Goal: Information Seeking & Learning: Check status

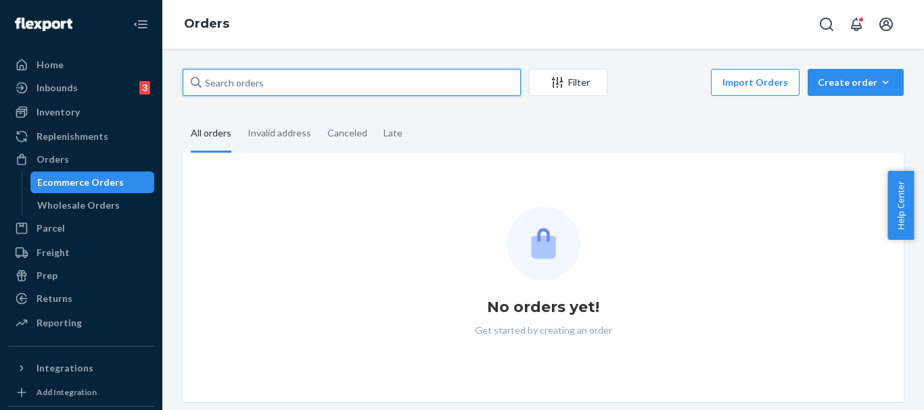
click at [300, 76] on input "text" at bounding box center [352, 82] width 338 height 27
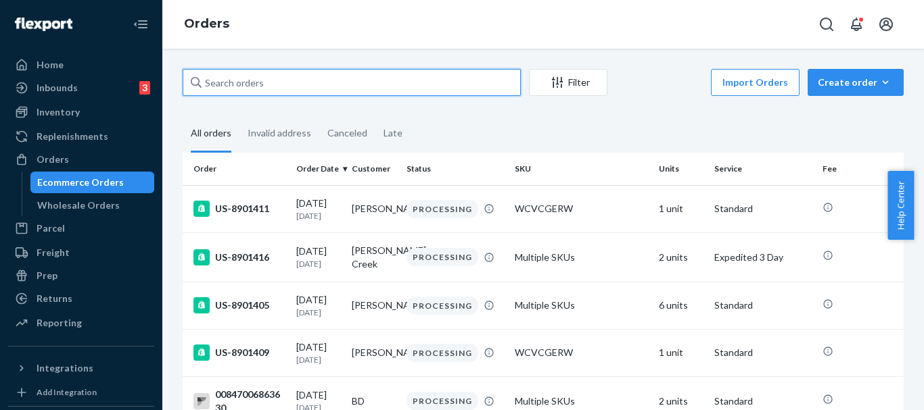
paste input "US-8857254"
type input "US-8857254"
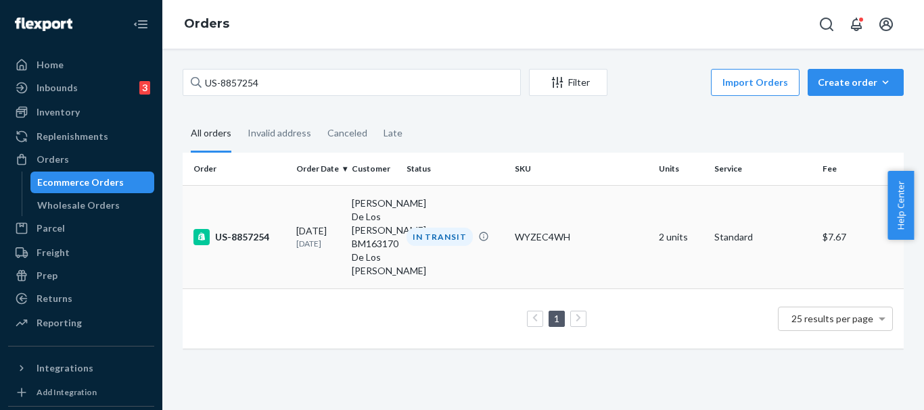
click at [246, 234] on div "US-8857254" at bounding box center [239, 237] width 92 height 16
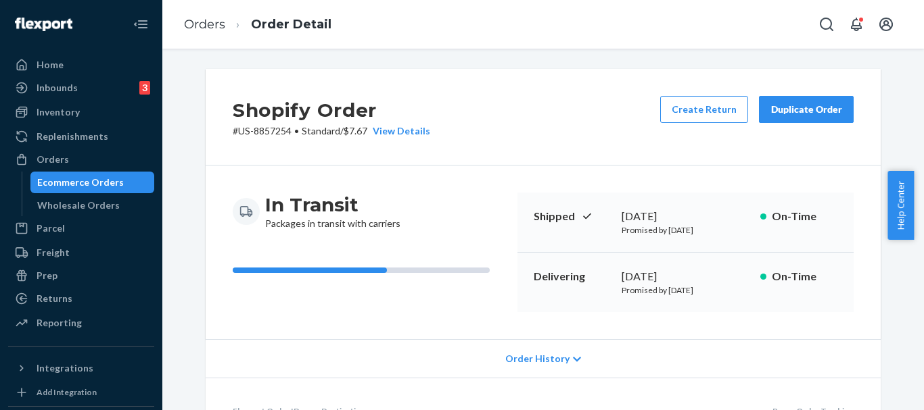
click at [503, 98] on div "Shopify Order # US-8857254 • Standard / $7.67 View Details Create Return Duplic…" at bounding box center [543, 117] width 675 height 97
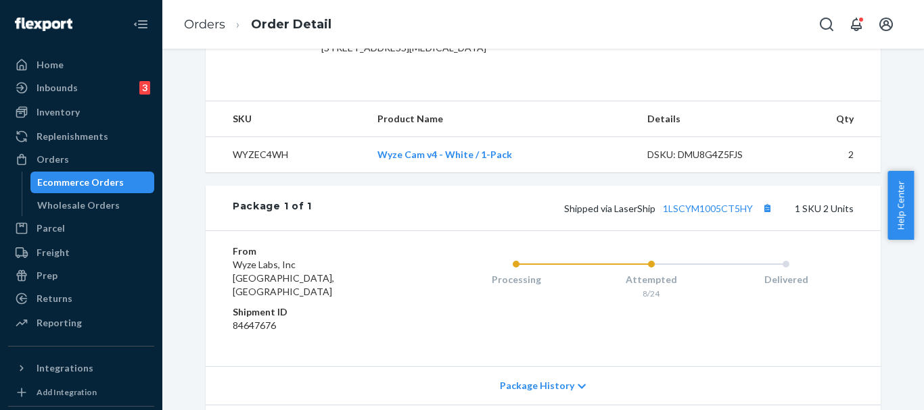
scroll to position [513, 0]
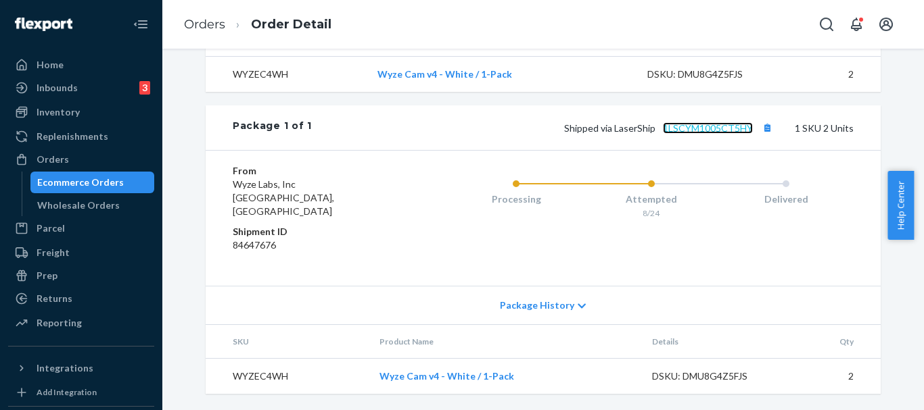
click at [727, 134] on link "1LSCYM1005CT5HY" at bounding box center [708, 127] width 90 height 11
click at [704, 134] on link "1LSCYM1005CT5HY" at bounding box center [708, 127] width 90 height 11
